Goal: Transaction & Acquisition: Purchase product/service

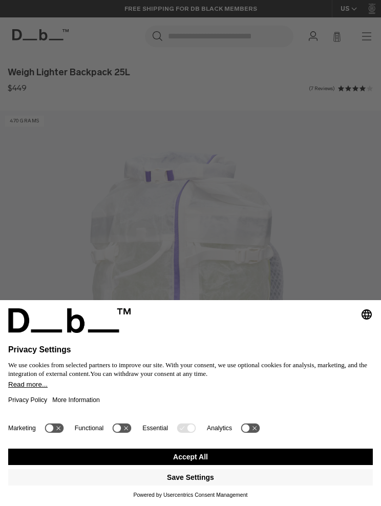
click at [202, 475] on button "Save Settings" at bounding box center [190, 477] width 364 height 16
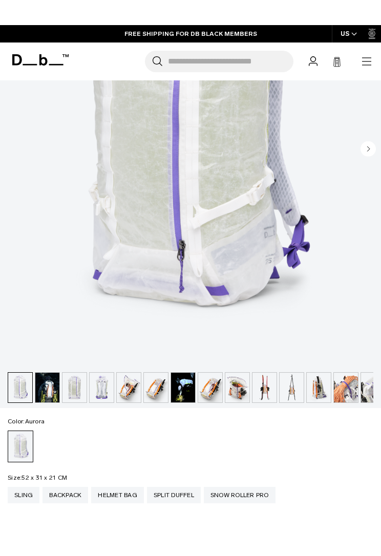
scroll to position [231, 0]
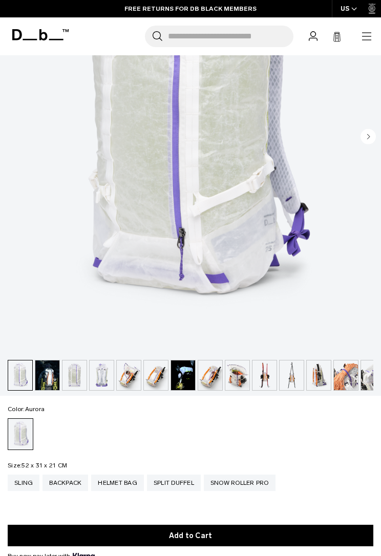
click at [135, 380] on img "button" at bounding box center [129, 375] width 24 height 30
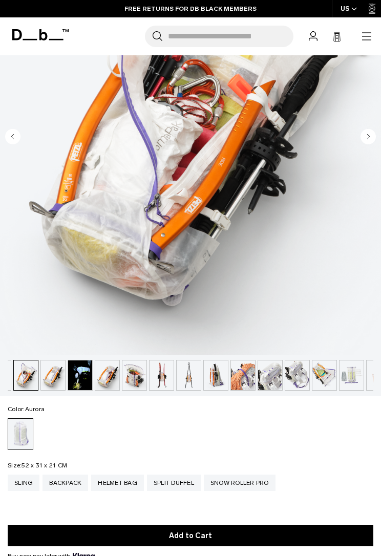
scroll to position [0, 109]
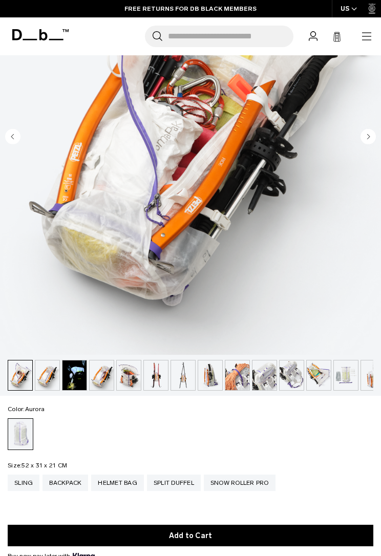
click at [132, 374] on img "button" at bounding box center [129, 375] width 24 height 30
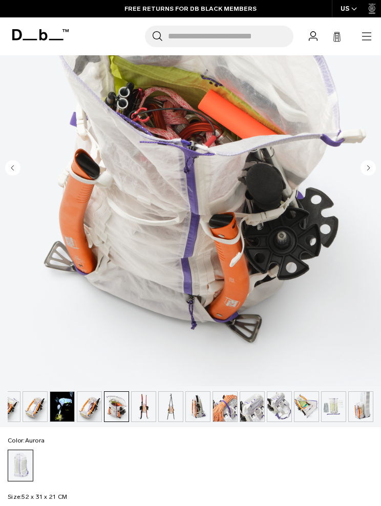
scroll to position [198, 0]
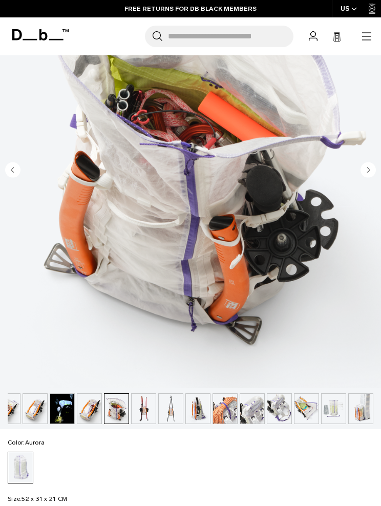
click at [250, 425] on div "09 / 18 470 grams" at bounding box center [190, 170] width 381 height 516
click at [251, 411] on img "button" at bounding box center [252, 409] width 24 height 30
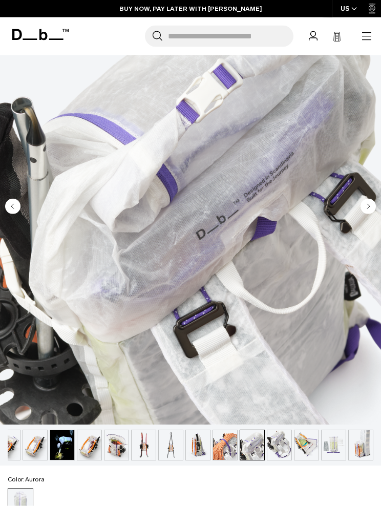
scroll to position [0, 0]
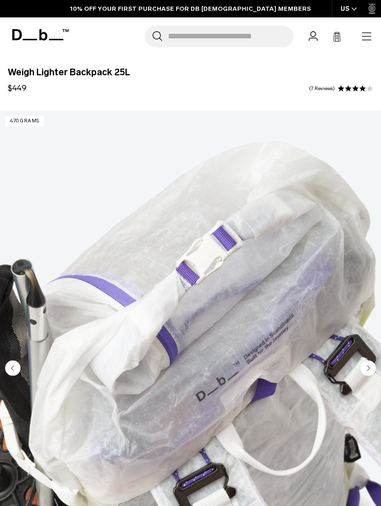
click at [370, 37] on icon "button" at bounding box center [366, 36] width 12 height 12
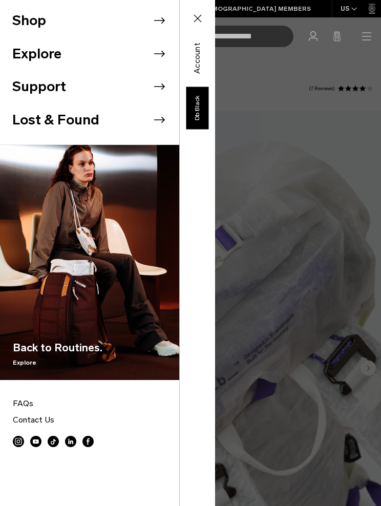
click at [40, 23] on button "Shop" at bounding box center [29, 20] width 34 height 21
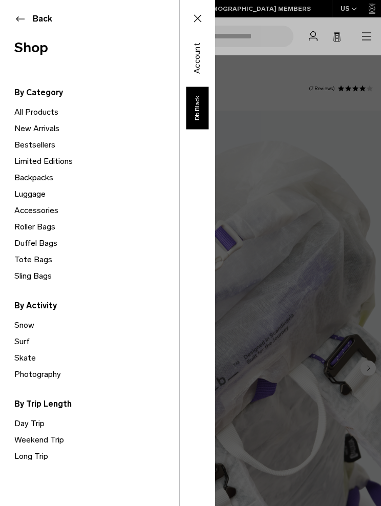
click at [24, 175] on link "Backpacks" at bounding box center [96, 177] width 165 height 16
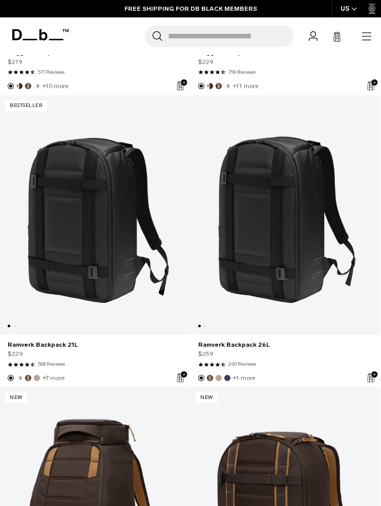
scroll to position [714, 0]
